Goal: Transaction & Acquisition: Purchase product/service

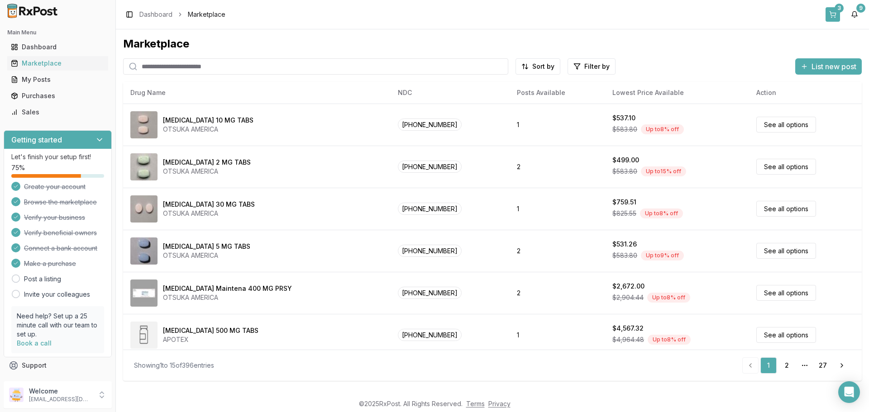
click at [836, 15] on button "3" at bounding box center [833, 14] width 14 height 14
click at [831, 14] on button "3" at bounding box center [833, 14] width 14 height 14
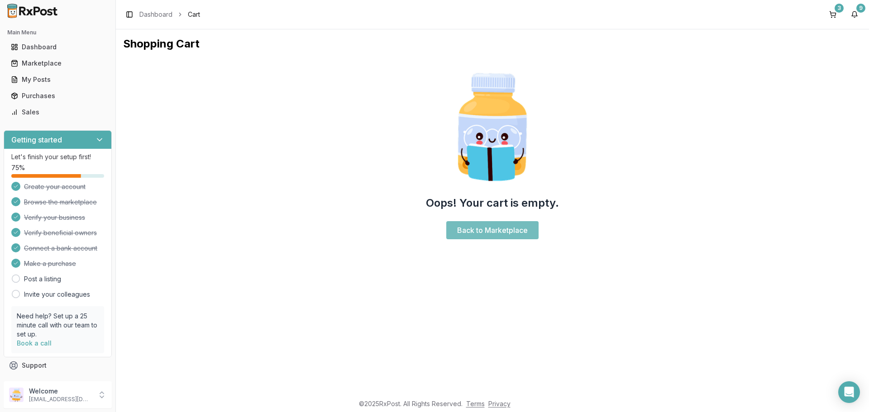
click at [469, 230] on link "Back to Marketplace" at bounding box center [492, 230] width 92 height 18
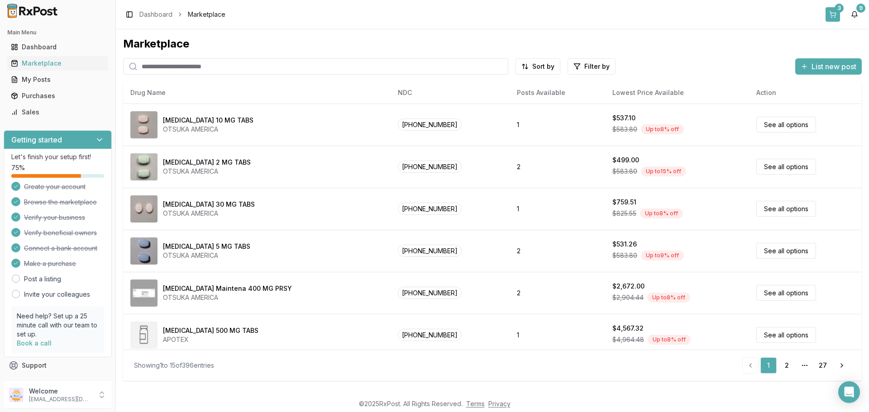
click at [831, 14] on button "3" at bounding box center [833, 14] width 14 height 14
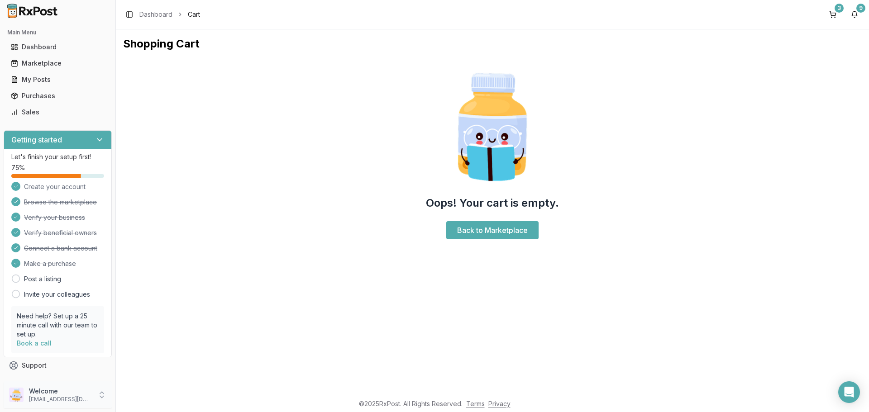
click at [101, 397] on icon at bounding box center [102, 397] width 4 height 2
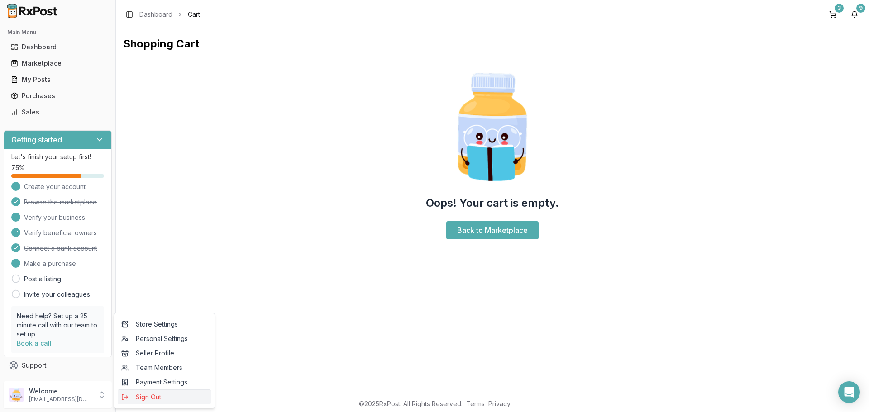
click at [141, 395] on span "Sign Out" at bounding box center [164, 397] width 86 height 9
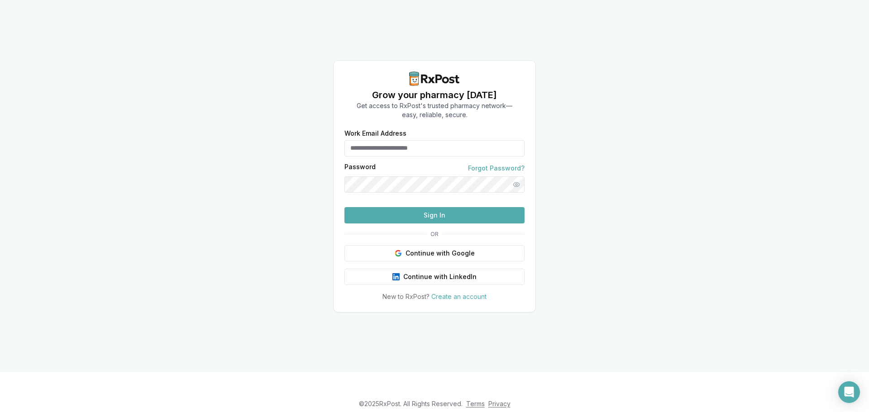
type input "**********"
click at [435, 224] on button "Sign In" at bounding box center [434, 215] width 180 height 16
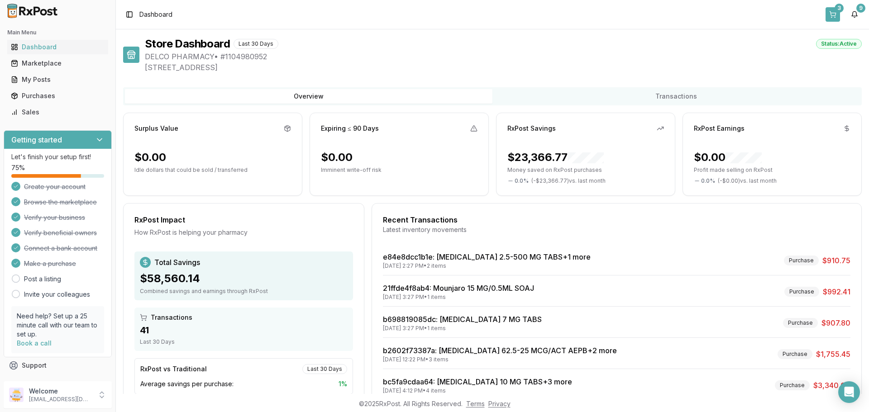
click at [829, 11] on button "3" at bounding box center [833, 14] width 14 height 14
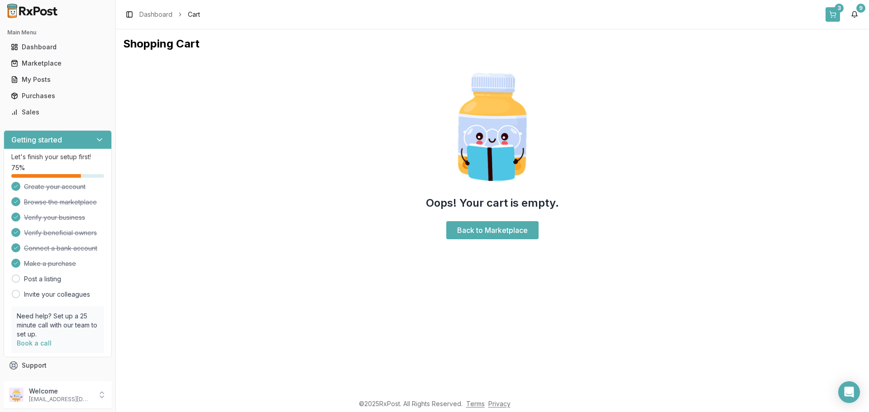
click at [831, 16] on button "3" at bounding box center [833, 14] width 14 height 14
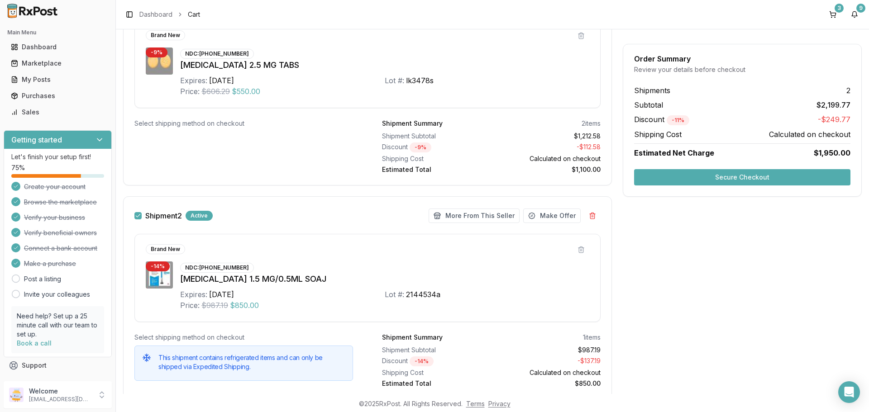
scroll to position [317, 0]
click at [463, 215] on button "More From This Seller" at bounding box center [474, 214] width 91 height 14
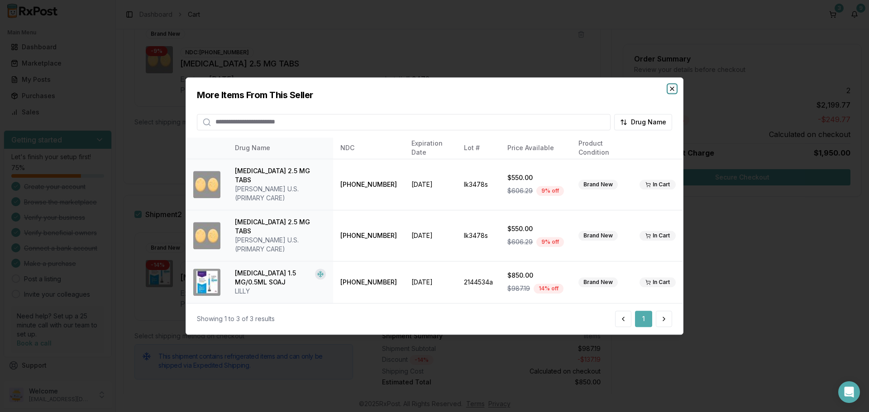
click at [669, 92] on icon "button" at bounding box center [672, 88] width 7 height 7
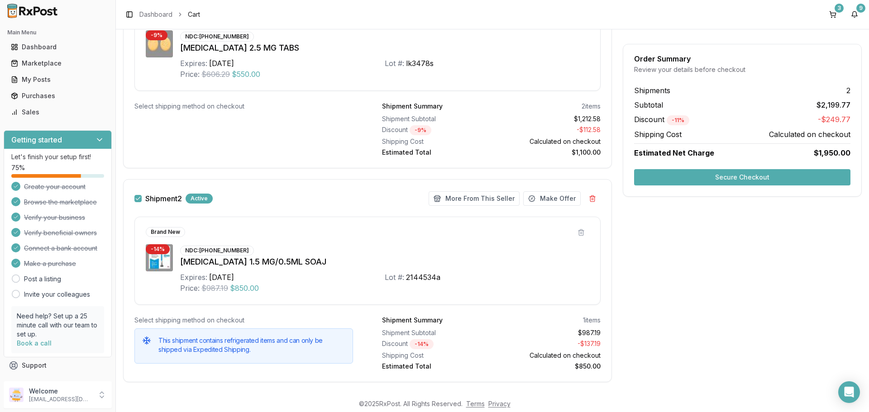
scroll to position [346, 0]
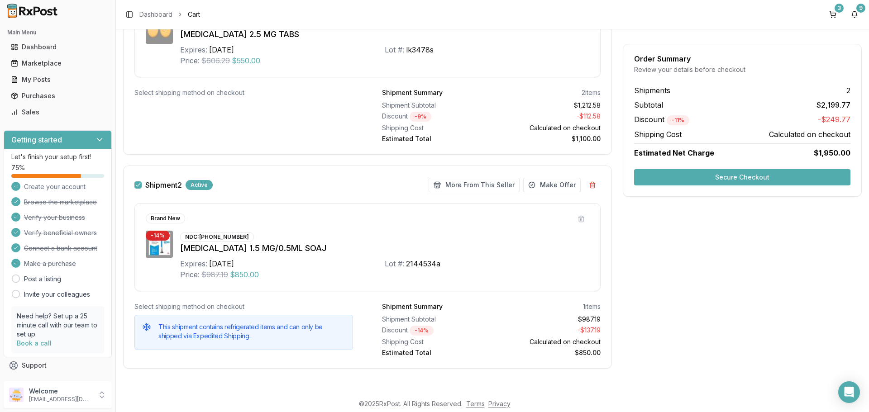
click at [694, 179] on button "Secure Checkout" at bounding box center [742, 177] width 216 height 16
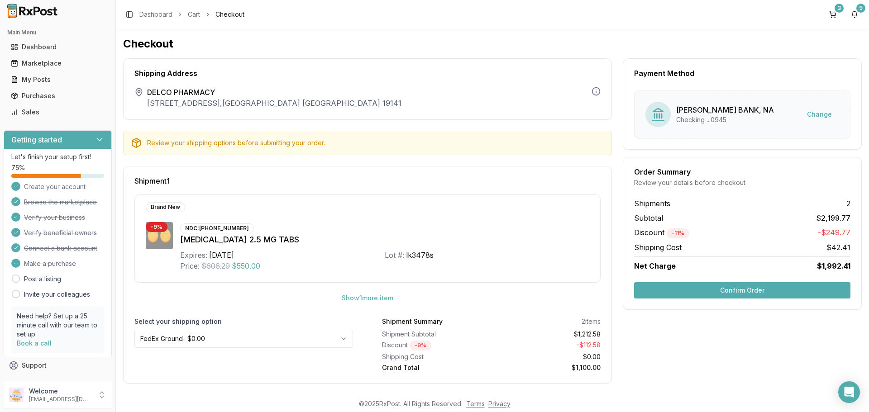
click at [689, 294] on button "Confirm Order" at bounding box center [742, 290] width 216 height 16
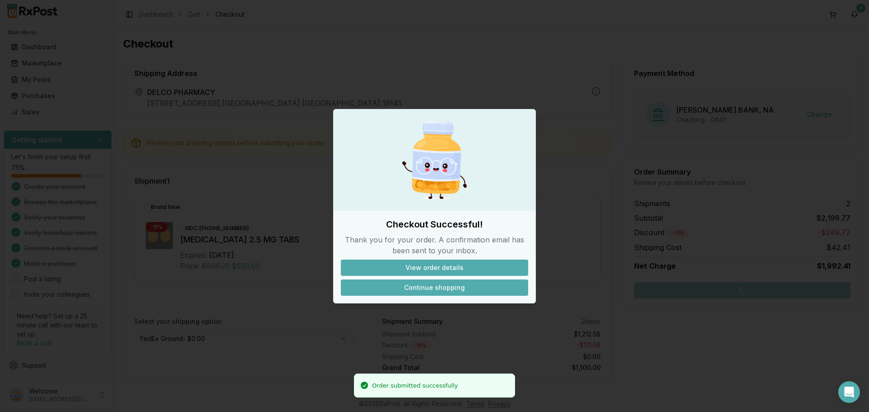
click at [439, 288] on button "Continue shopping" at bounding box center [434, 288] width 187 height 16
